Goal: Navigation & Orientation: Find specific page/section

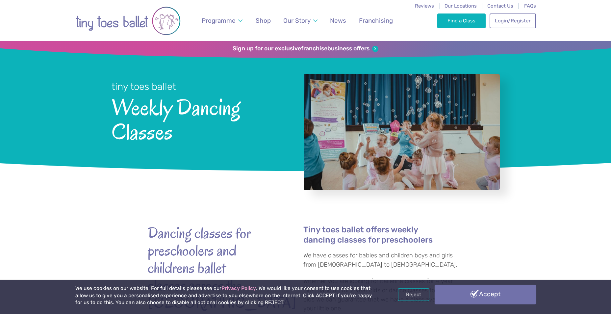
click at [490, 294] on link "Accept" at bounding box center [484, 293] width 101 height 19
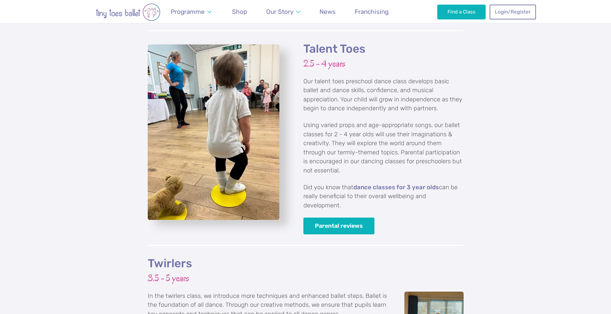
scroll to position [954, 0]
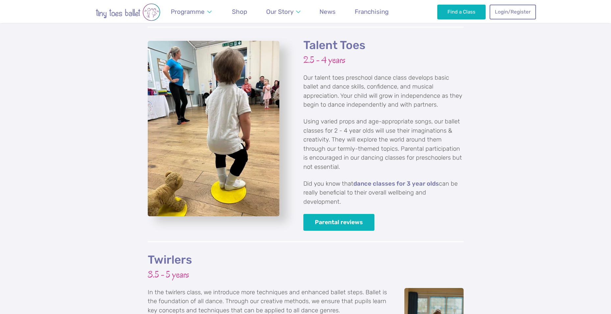
click at [208, 156] on img "View full-size image" at bounding box center [214, 128] width 132 height 175
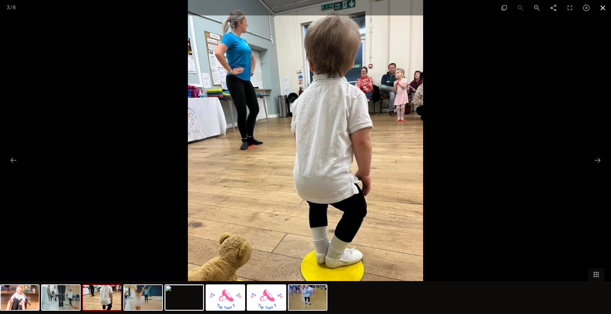
click at [603, 6] on span at bounding box center [602, 7] width 16 height 15
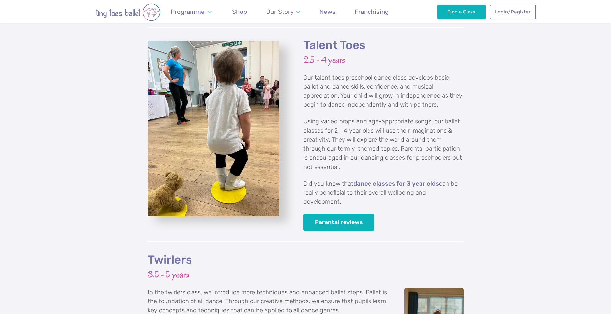
click at [349, 38] on h2 "Talent Toes" at bounding box center [383, 45] width 160 height 14
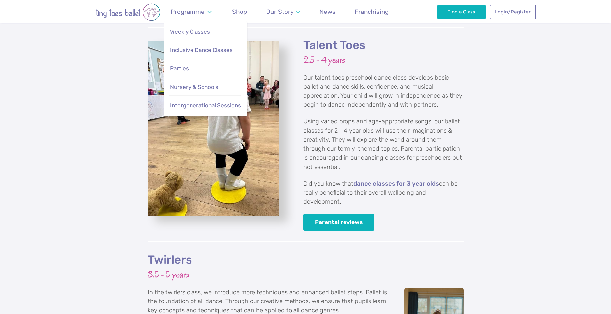
click at [183, 12] on span "Programme" at bounding box center [188, 12] width 34 height 8
click at [180, 36] on link "Weekly Classes" at bounding box center [205, 32] width 72 height 14
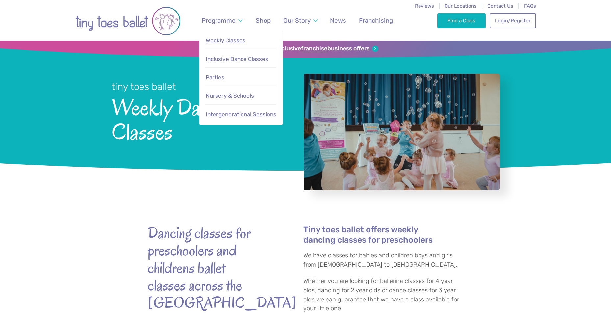
click at [215, 41] on span "Weekly Classes" at bounding box center [226, 40] width 40 height 7
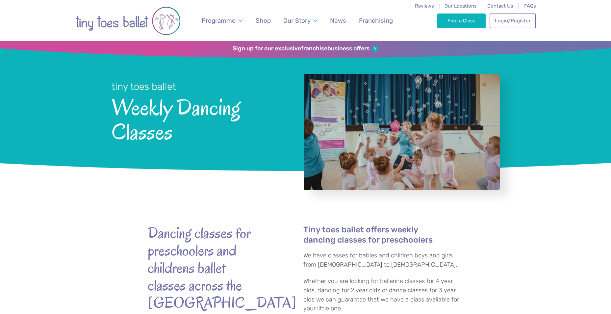
drag, startPoint x: 0, startPoint y: 0, endPoint x: 148, endPoint y: 112, distance: 185.7
click at [148, 112] on span "Weekly Dancing Classes" at bounding box center [198, 118] width 175 height 51
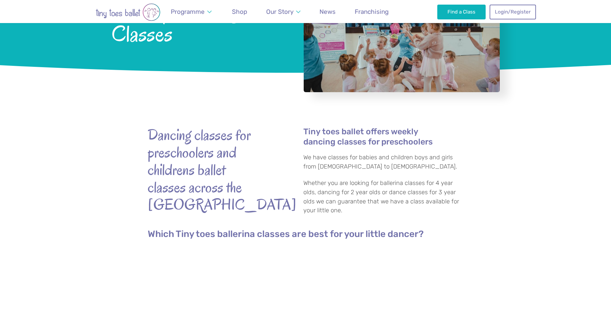
scroll to position [99, 0]
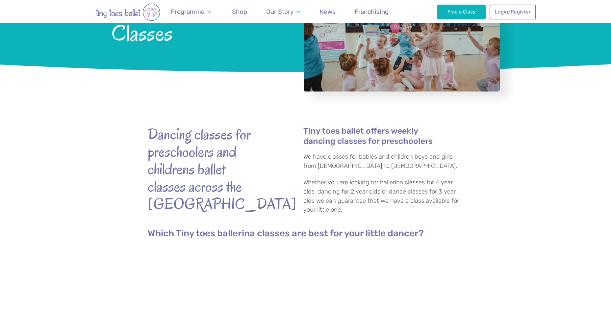
click at [314, 132] on h4 "Tiny toes ballet offers weekly dancing classes for preschoolers" at bounding box center [383, 136] width 160 height 20
click at [235, 138] on strong "Dancing classes for preschoolers and childrens ballet classes across the [GEOGR…" at bounding box center [207, 169] width 118 height 87
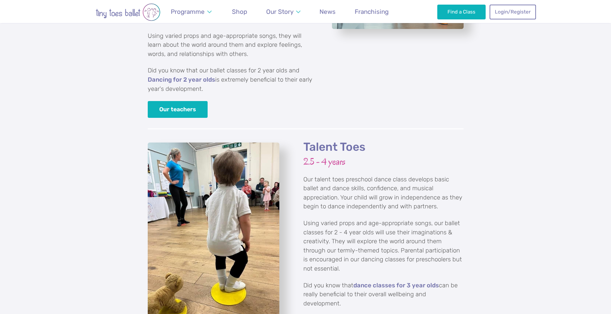
scroll to position [888, 0]
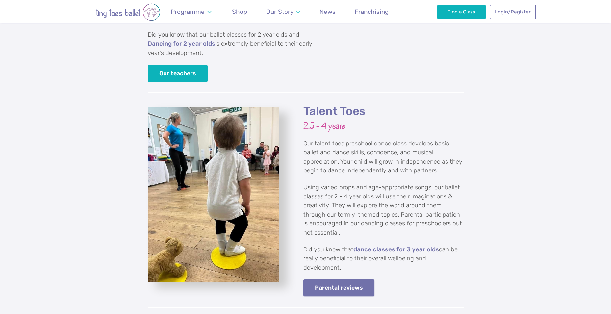
click at [333, 279] on link "Parental reviews" at bounding box center [338, 287] width 71 height 17
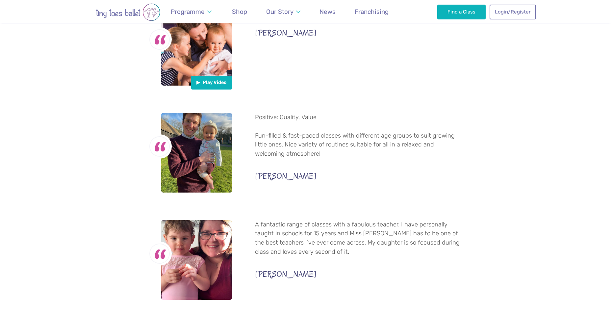
scroll to position [296, 0]
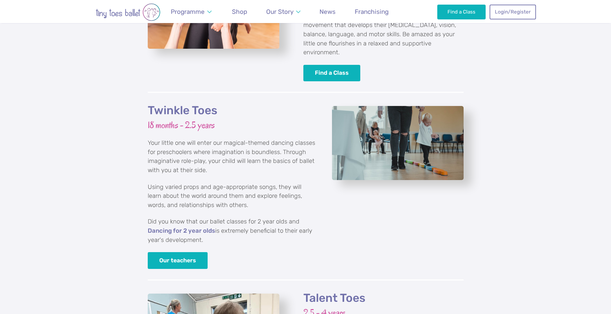
scroll to position [690, 0]
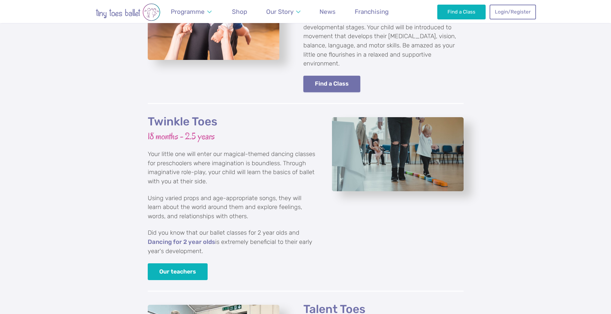
click at [332, 76] on link "Find a Class" at bounding box center [331, 84] width 57 height 17
